Goal: Information Seeking & Learning: Learn about a topic

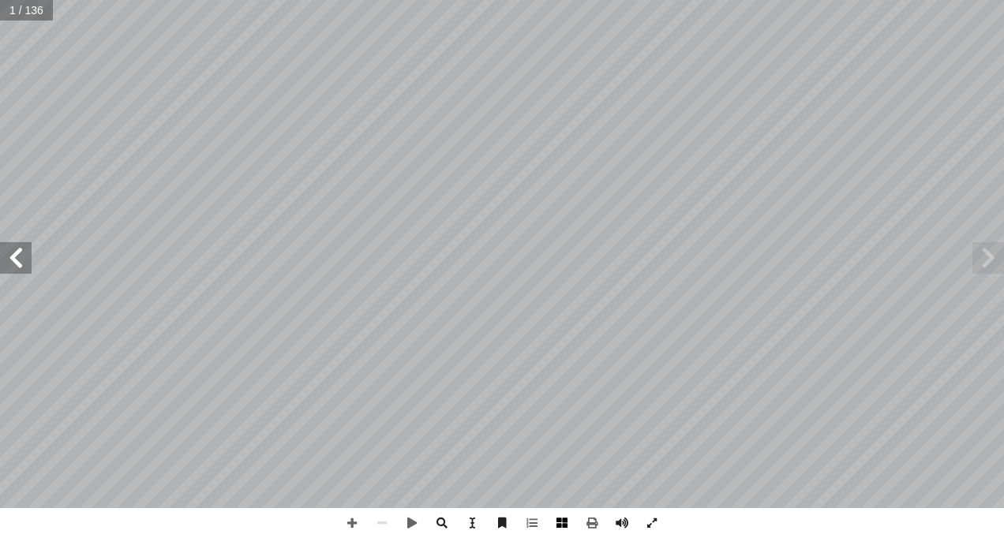
click at [566, 519] on span at bounding box center [562, 523] width 30 height 30
click at [13, 265] on span at bounding box center [16, 258] width 32 height 32
click at [357, 520] on span at bounding box center [352, 523] width 30 height 30
click at [27, 258] on span at bounding box center [16, 258] width 32 height 32
click at [984, 255] on span at bounding box center [989, 258] width 32 height 32
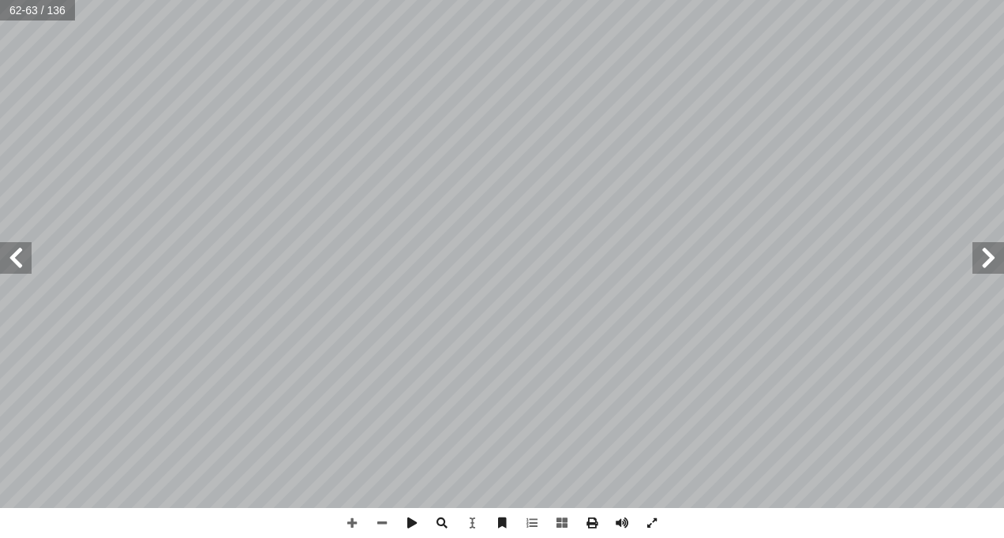
click at [25, 258] on span at bounding box center [16, 258] width 32 height 32
